Goal: Find specific page/section

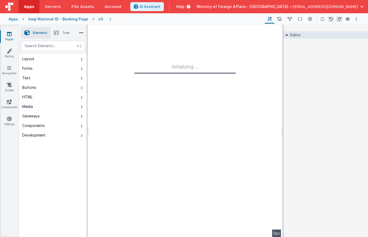
click at [57, 18] on div "Iraqi National ID - Booking Page" at bounding box center [58, 18] width 60 height 5
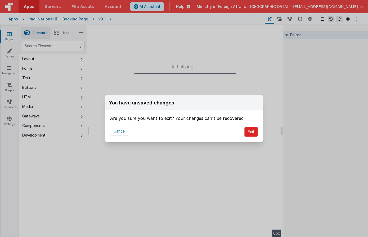
click at [247, 133] on button "Exit" at bounding box center [250, 131] width 13 height 10
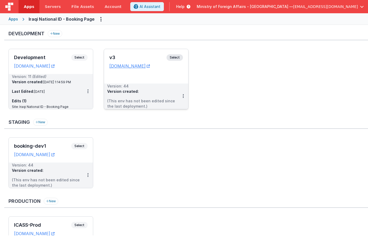
click at [178, 58] on span "Select" at bounding box center [174, 57] width 16 height 6
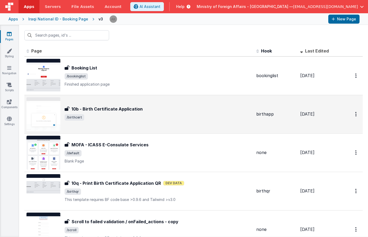
click at [55, 105] on img at bounding box center [43, 114] width 34 height 34
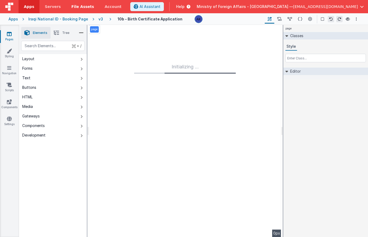
click at [86, 10] on link "File Assets" at bounding box center [82, 6] width 33 height 13
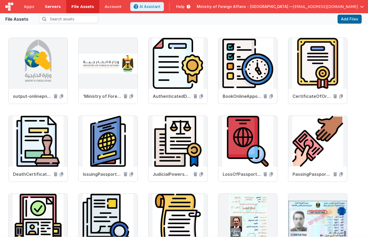
click at [56, 6] on span "Servers" at bounding box center [53, 6] width 16 height 5
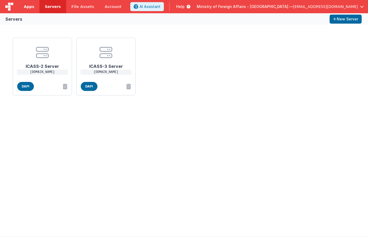
click at [33, 9] on link "Apps" at bounding box center [29, 6] width 21 height 13
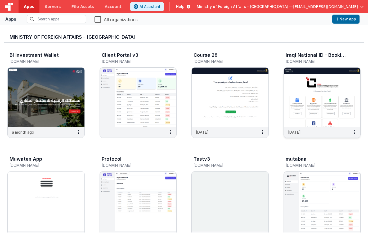
click at [322, 80] on img at bounding box center [322, 96] width 77 height 59
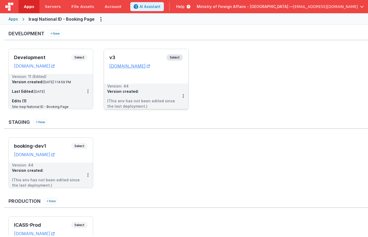
click at [175, 59] on span "Select" at bounding box center [174, 57] width 16 height 6
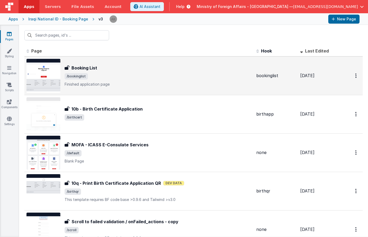
click at [46, 65] on img at bounding box center [43, 76] width 34 height 34
